Goal: Task Accomplishment & Management: Complete application form

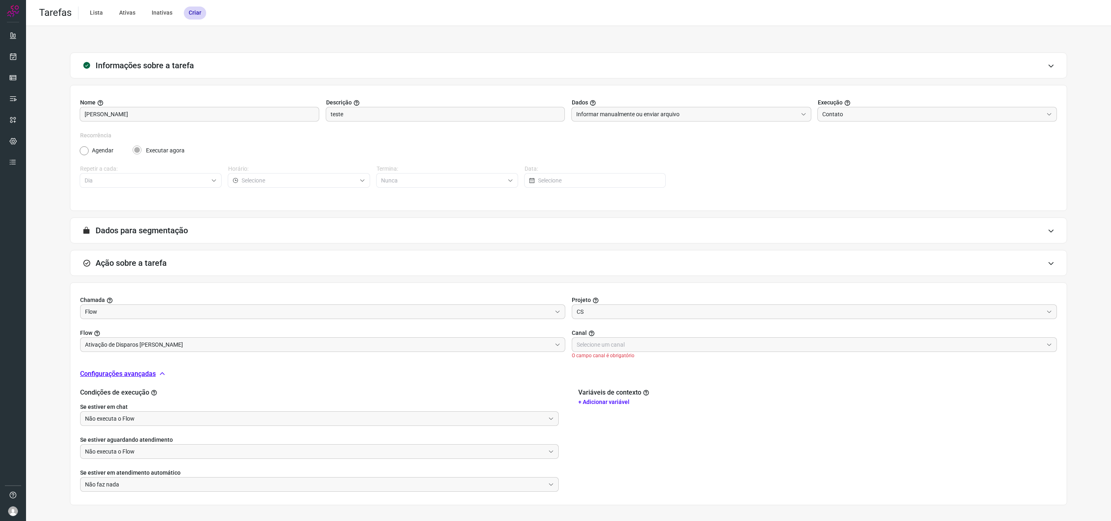
scroll to position [26, 0]
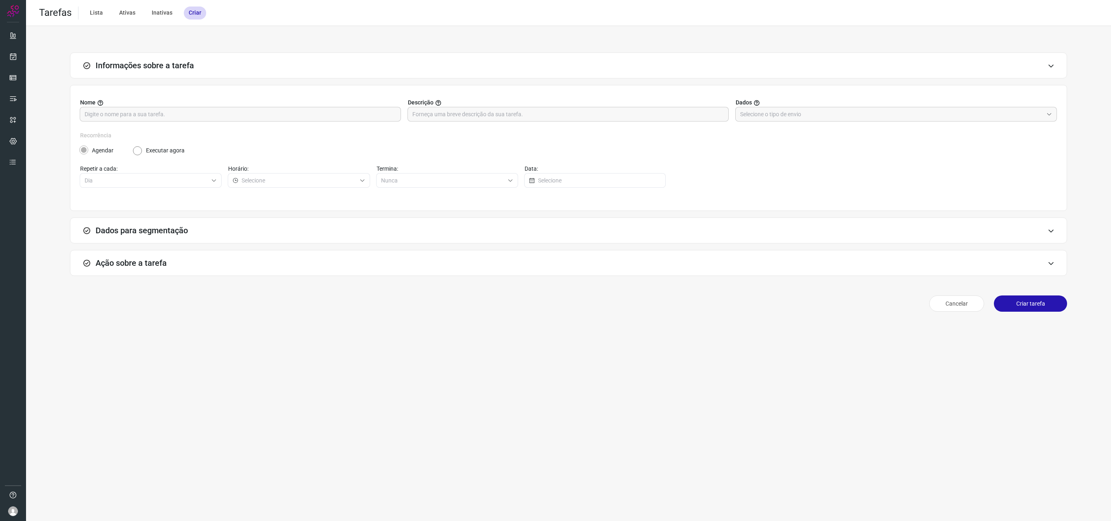
click at [663, 359] on div "Tarefas Lista Ativas Inativas Criar Informações sobre a tarefa Nome Descrição D…" at bounding box center [568, 260] width 1085 height 521
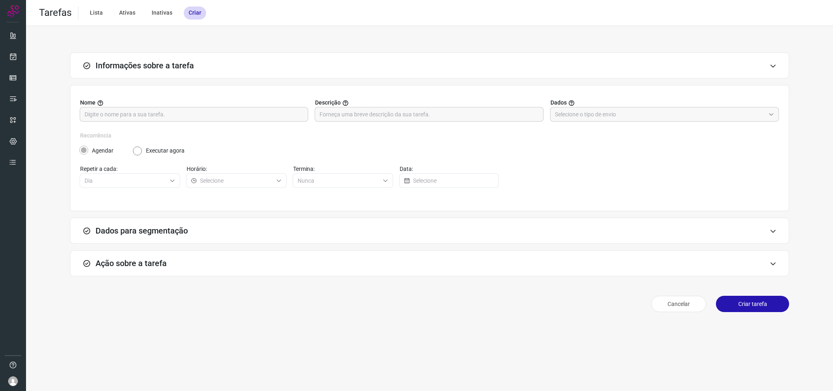
drag, startPoint x: 1110, startPoint y: 0, endPoint x: 331, endPoint y: 126, distance: 789.2
click at [331, 126] on div "Nome Descrição Dados" at bounding box center [429, 114] width 699 height 33
click at [287, 109] on input "text" at bounding box center [194, 114] width 219 height 14
type input "nat teste"
click at [576, 113] on input "text" at bounding box center [660, 114] width 210 height 14
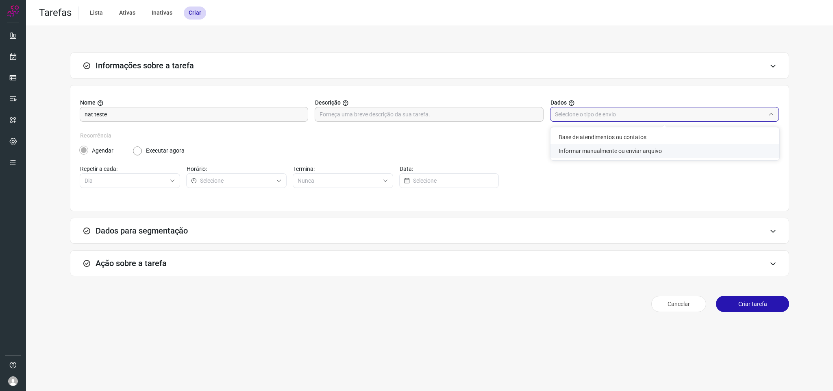
click at [583, 156] on li "Informar manualmente ou enviar arquivo" at bounding box center [665, 151] width 229 height 14
type input "Informar manualmente ou enviar arquivo"
radio input "false"
radio input "true"
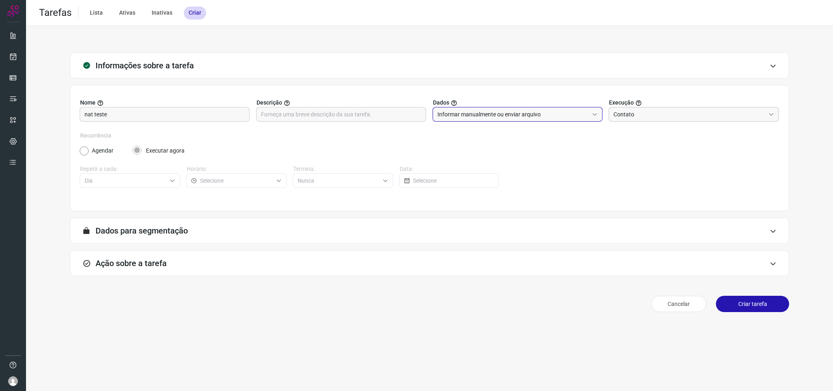
click at [621, 120] on input "Contato" at bounding box center [690, 114] width 152 height 14
click at [627, 150] on span "Contato" at bounding box center [627, 151] width 21 height 7
click at [605, 164] on div "Recorrência Agendar Executar agora Repetir a cada: Dia Horário: Termina: Nunca …" at bounding box center [429, 164] width 699 height 66
click at [306, 120] on input "text" at bounding box center [341, 114] width 160 height 14
type input "xxx"
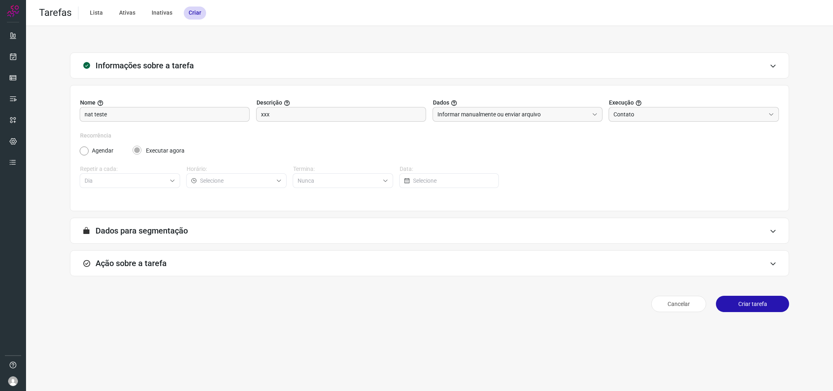
click at [154, 271] on div "Ação sobre a tarefa" at bounding box center [429, 263] width 719 height 26
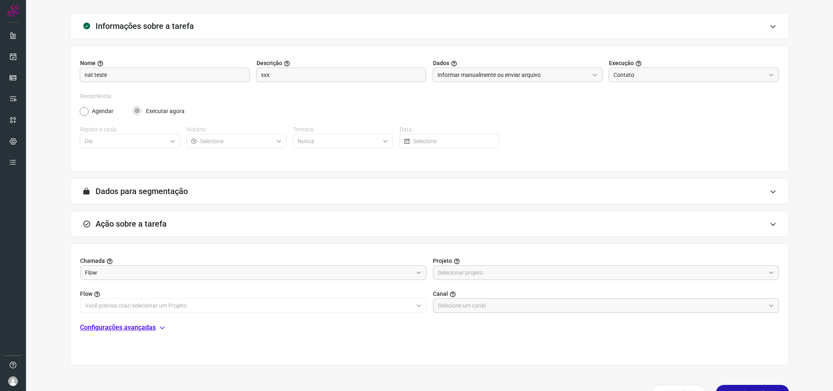
scroll to position [61, 0]
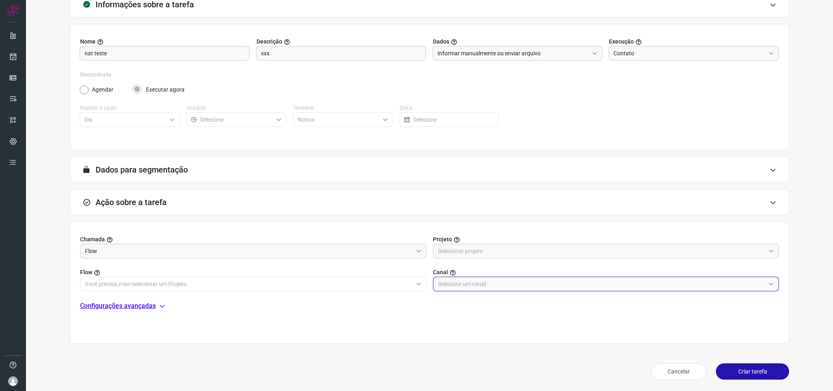
click at [470, 287] on input "text" at bounding box center [602, 284] width 328 height 14
click at [464, 155] on li "AlugaMais" at bounding box center [598, 148] width 341 height 14
type input "AlugaMais"
